Goal: Task Accomplishment & Management: Manage account settings

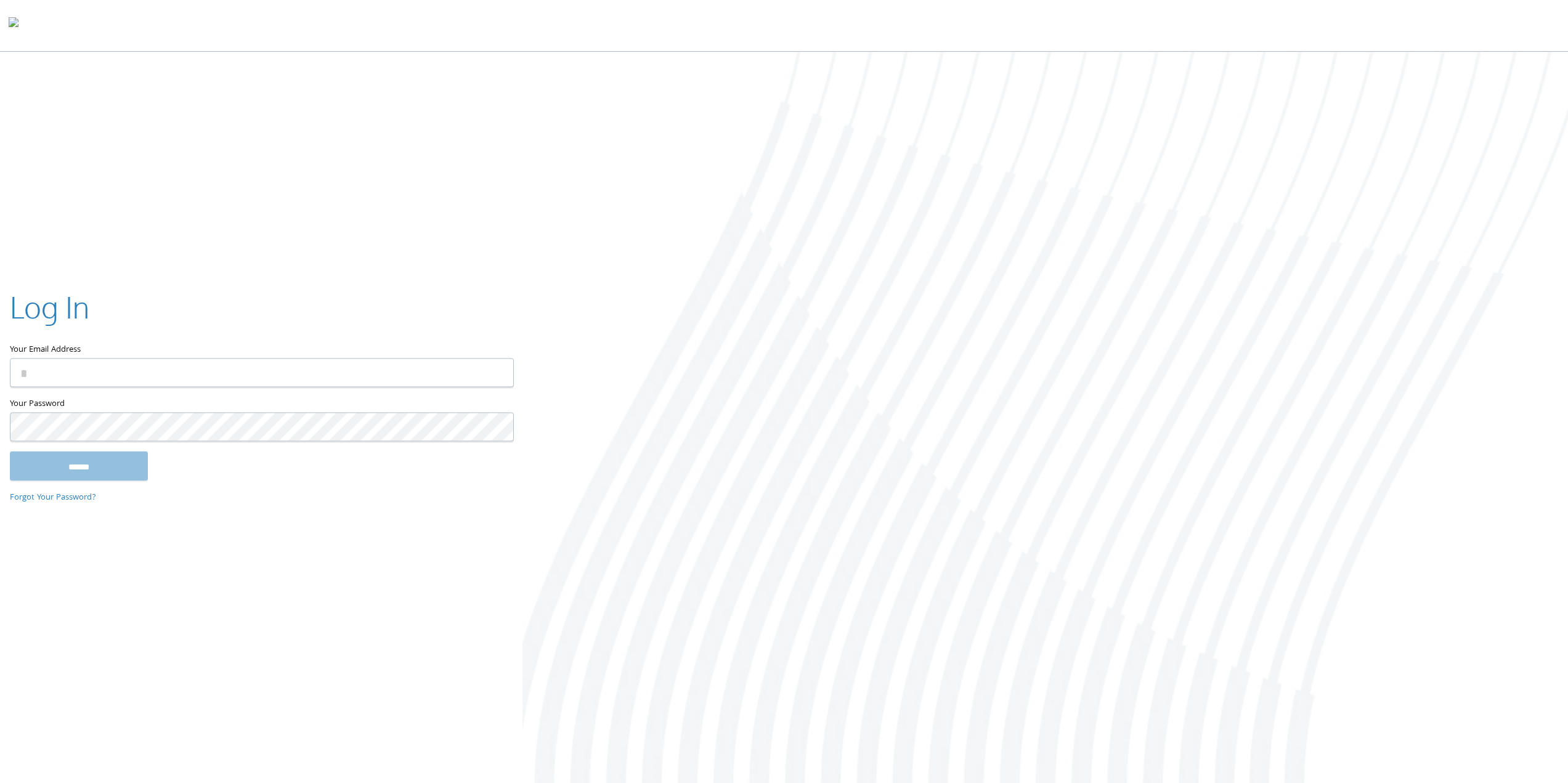
type input "**********"
click at [67, 464] on input "******" at bounding box center [78, 469] width 138 height 30
type input "**********"
click at [80, 463] on input "******" at bounding box center [78, 467] width 138 height 30
